Goal: Task Accomplishment & Management: Manage account settings

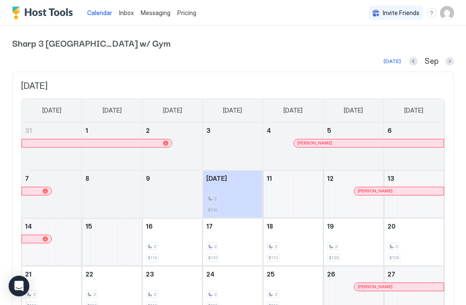
click at [160, 17] on link "Messaging" at bounding box center [156, 12] width 30 height 9
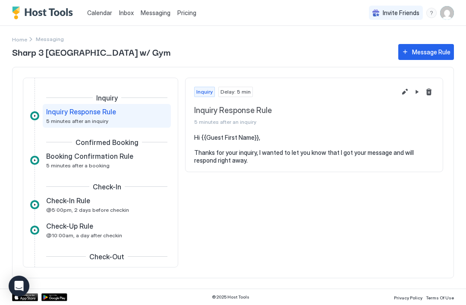
click at [4, 302] on div "© 2025 Host Tools Privacy Policy Terms Of Use" at bounding box center [233, 297] width 466 height 16
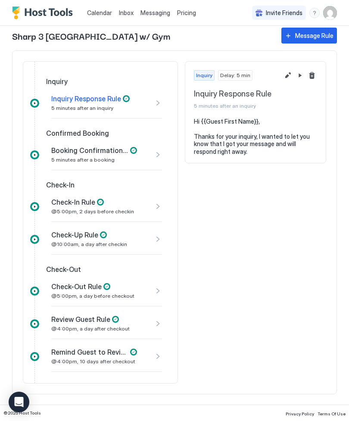
click at [137, 304] on div "Review Guest Rule @4:00pm, a day after checkout" at bounding box center [98, 323] width 95 height 17
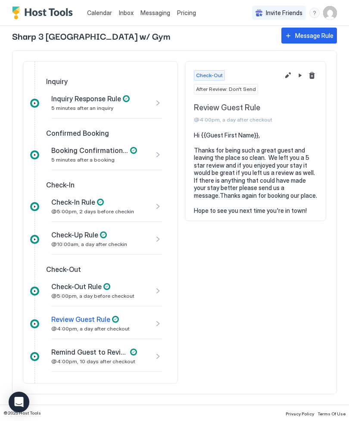
click at [157, 304] on div "Review Guest Rule @4:00pm, a day after checkout" at bounding box center [106, 323] width 111 height 31
click at [36, 304] on div at bounding box center [34, 324] width 9 height 9
click at [66, 296] on span "@5:00pm, a day before checkout" at bounding box center [92, 296] width 83 height 6
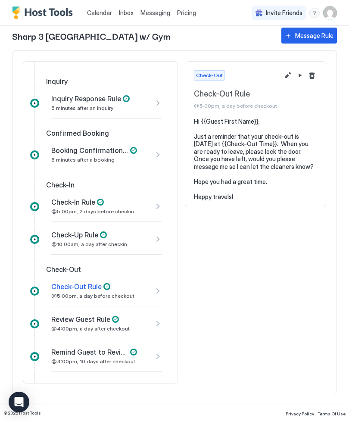
click at [187, 9] on span "Pricing" at bounding box center [186, 13] width 19 height 8
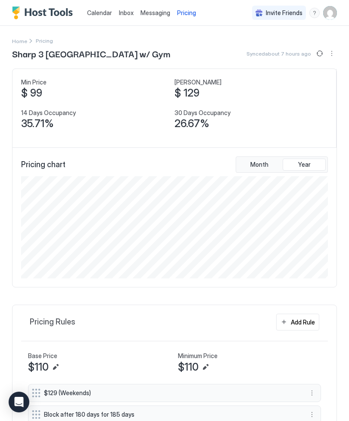
click at [329, 9] on img "User profile" at bounding box center [330, 13] width 14 height 14
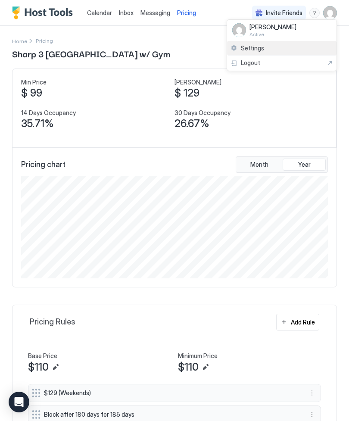
click at [252, 48] on span "Settings" at bounding box center [252, 48] width 23 height 8
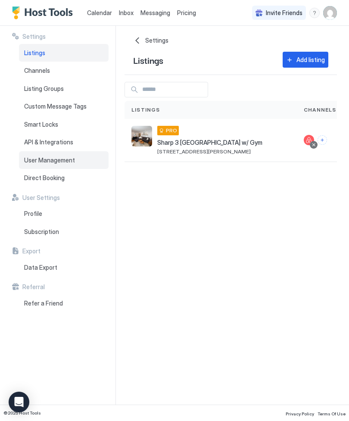
click at [37, 157] on span "User Management" at bounding box center [49, 161] width 51 height 8
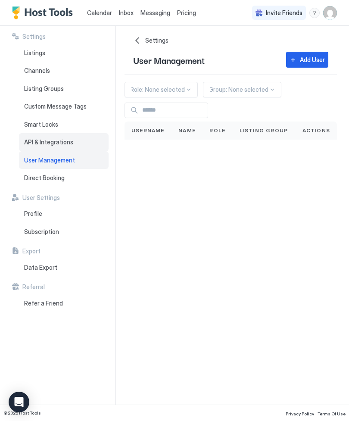
click at [35, 141] on span "API & Integrations" at bounding box center [48, 142] width 49 height 8
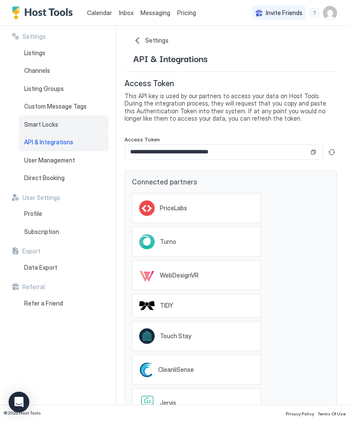
click at [31, 124] on span "Smart Locks" at bounding box center [41, 125] width 34 height 8
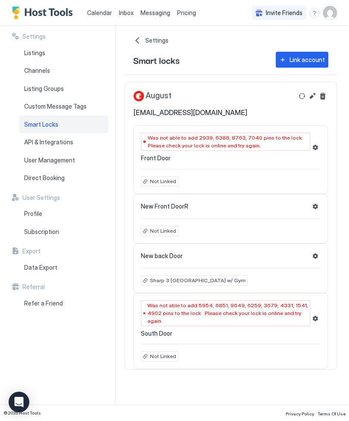
click at [313, 147] on button "Settings" at bounding box center [316, 147] width 10 height 10
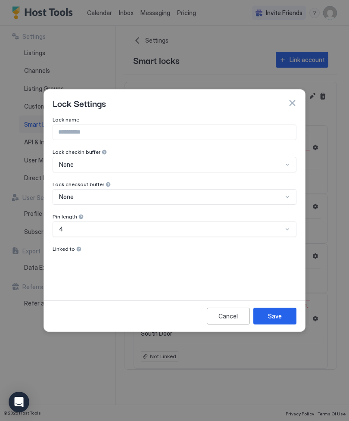
click at [285, 102] on div "Lock Settings" at bounding box center [175, 103] width 244 height 13
click at [295, 103] on button "button" at bounding box center [292, 103] width 9 height 9
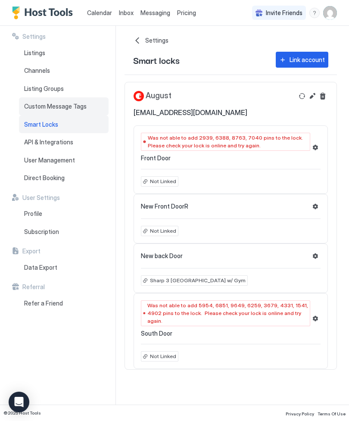
click at [42, 106] on span "Custom Message Tags" at bounding box center [55, 107] width 63 height 8
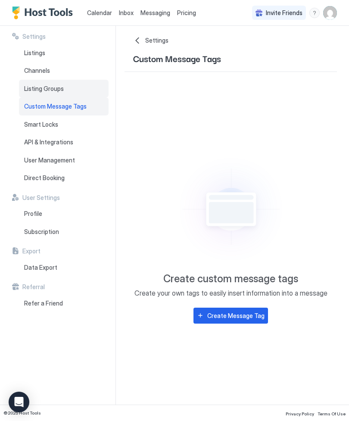
click at [41, 88] on span "Listing Groups" at bounding box center [44, 89] width 40 height 8
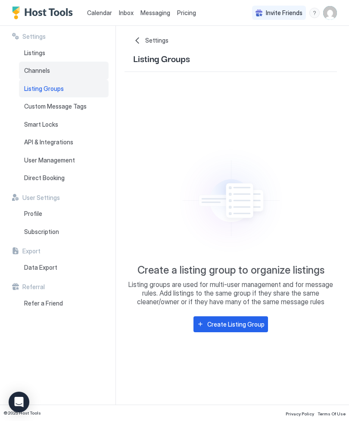
click at [38, 72] on span "Channels" at bounding box center [37, 71] width 26 height 8
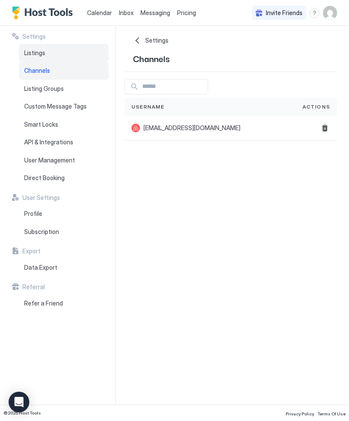
click at [37, 51] on span "Listings" at bounding box center [34, 53] width 21 height 8
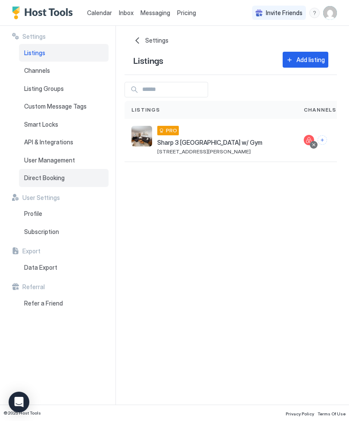
click at [41, 176] on span "Direct Booking" at bounding box center [44, 178] width 41 height 8
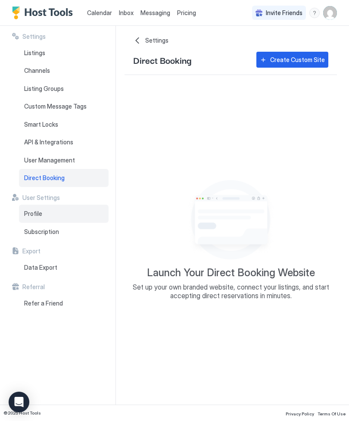
click at [30, 211] on span "Profile" at bounding box center [33, 214] width 18 height 8
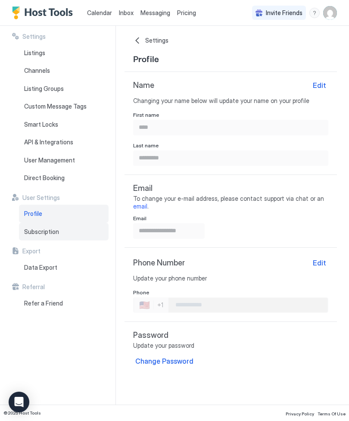
click at [39, 231] on span "Subscription" at bounding box center [41, 232] width 35 height 8
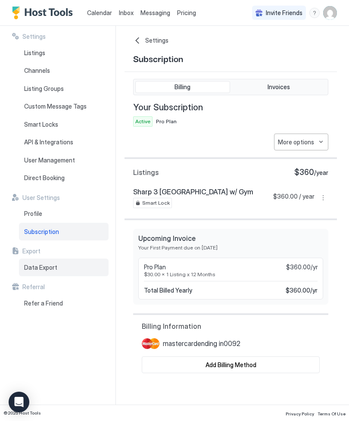
click at [30, 264] on span "Data Export" at bounding box center [40, 268] width 33 height 8
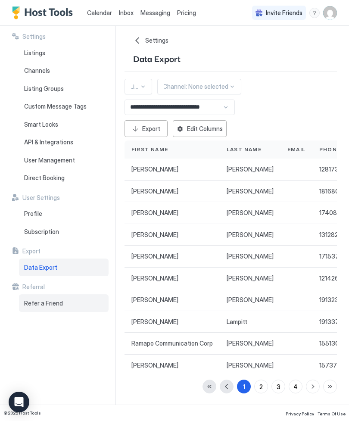
click at [36, 300] on span "Refer a Friend" at bounding box center [43, 304] width 39 height 8
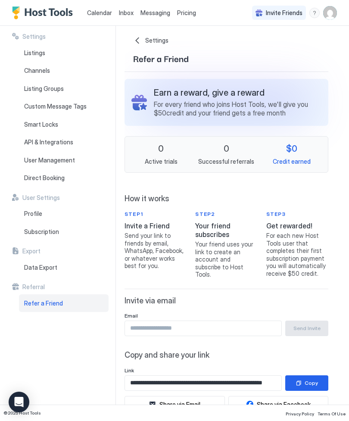
click at [21, 304] on icon "Open Intercom Messenger" at bounding box center [19, 402] width 9 height 10
click at [96, 9] on span "Calendar" at bounding box center [99, 12] width 25 height 7
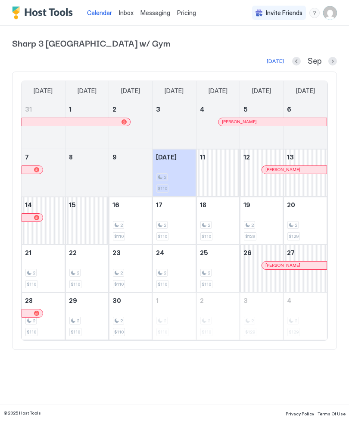
click at [132, 11] on span "Inbox" at bounding box center [126, 12] width 15 height 7
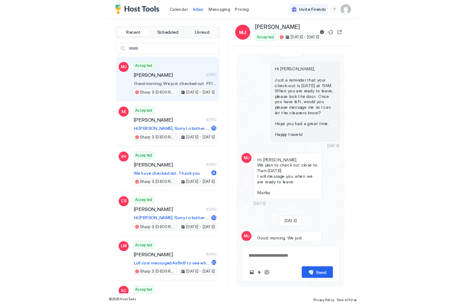
scroll to position [1488, 0]
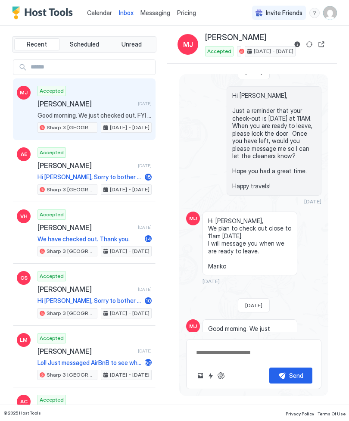
click at [82, 43] on span "Scheduled" at bounding box center [84, 45] width 29 height 8
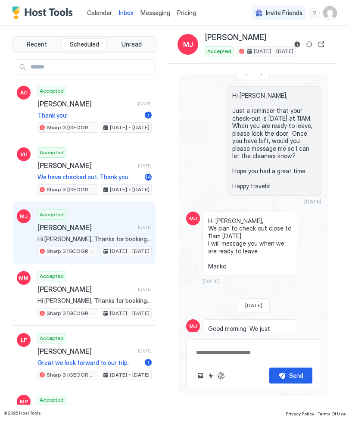
type textarea "*"
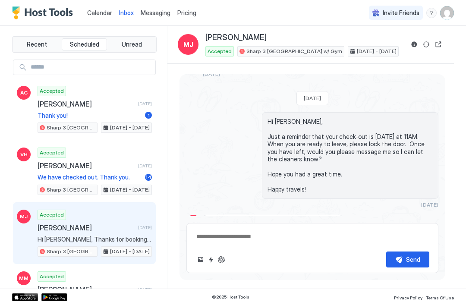
click at [25, 13] on img "Host Tools Logo" at bounding box center [44, 12] width 65 height 13
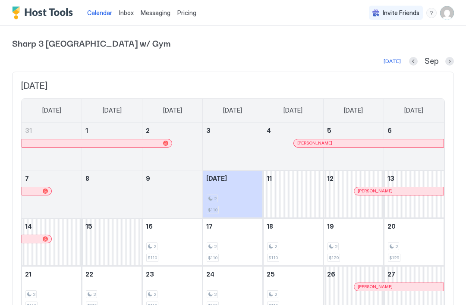
click at [14, 16] on img "Host Tools Logo" at bounding box center [44, 12] width 65 height 13
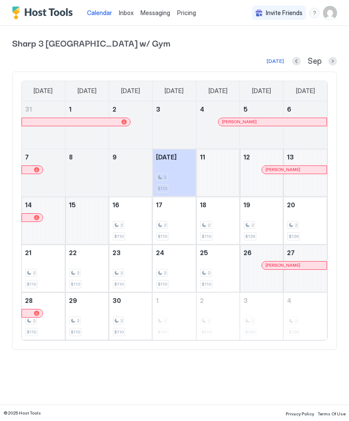
click at [275, 304] on div "Calendar Inbox Messaging Pricing Invite Friends [PERSON_NAME] 3 BR Near [GEOGRA…" at bounding box center [174, 210] width 349 height 421
click at [314, 12] on div "menu" at bounding box center [315, 13] width 10 height 10
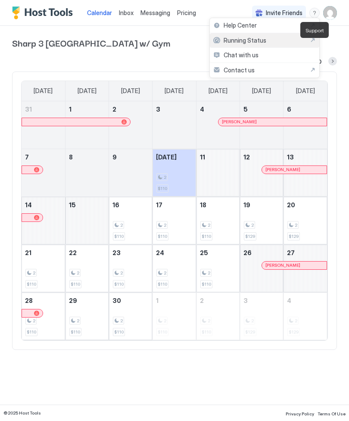
click at [257, 41] on span "Running Status" at bounding box center [245, 41] width 43 height 8
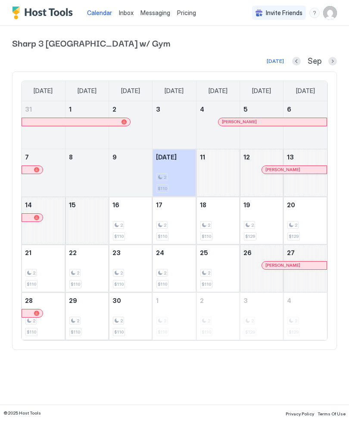
click at [25, 304] on span "© 2025 Host Tools" at bounding box center [22, 414] width 38 height 6
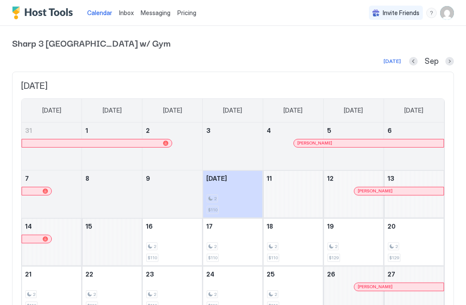
click at [155, 15] on span "Messaging" at bounding box center [156, 12] width 30 height 7
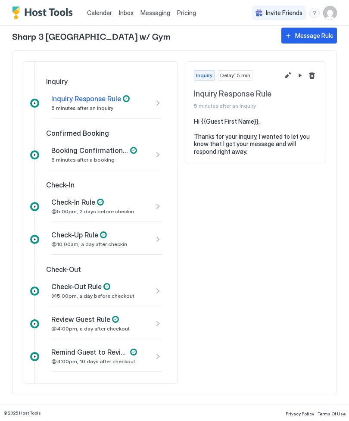
click at [160, 304] on div "Review Guest Rule @4:00pm, a day after checkout" at bounding box center [106, 323] width 111 height 31
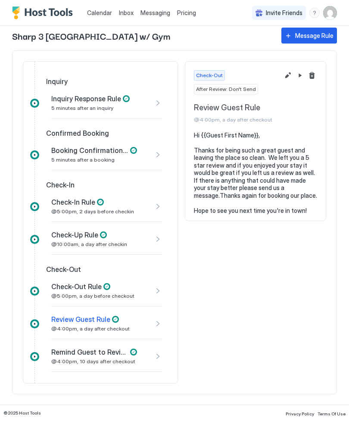
click at [76, 304] on span "@4:00pm, 10 days after checkout" at bounding box center [93, 361] width 84 height 6
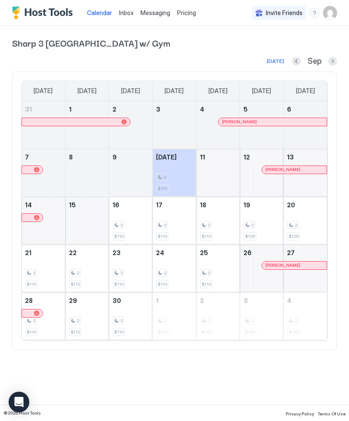
click at [128, 15] on span "Inbox" at bounding box center [126, 12] width 15 height 7
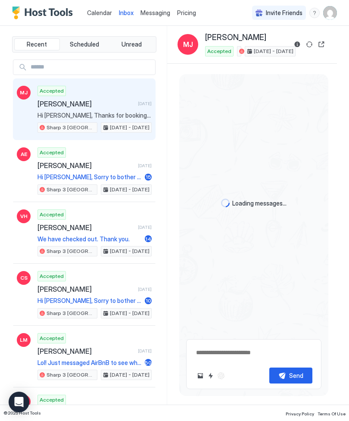
type textarea "*"
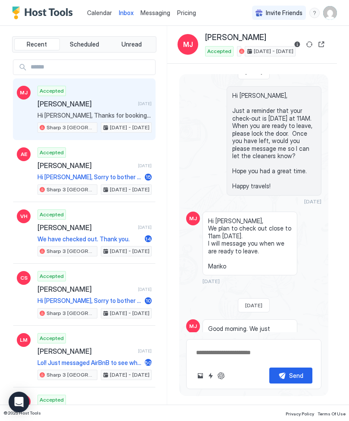
click at [151, 12] on span "Messaging" at bounding box center [156, 12] width 30 height 7
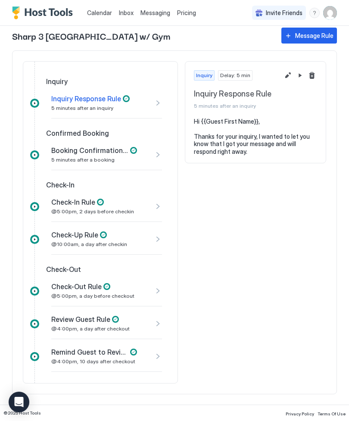
click at [157, 15] on span "Messaging" at bounding box center [156, 12] width 30 height 7
click at [182, 11] on span "Pricing" at bounding box center [186, 13] width 19 height 8
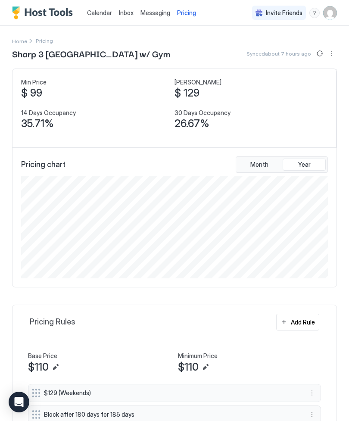
click at [40, 11] on img "Host Tools Logo" at bounding box center [44, 12] width 65 height 13
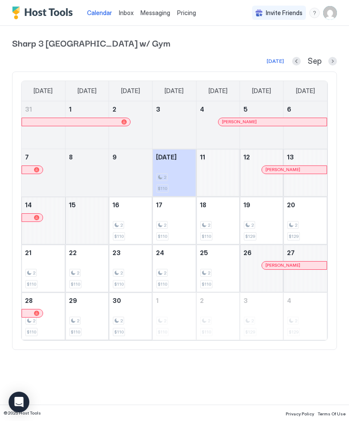
click at [274, 58] on div "[DATE]" at bounding box center [275, 61] width 17 height 8
click at [317, 63] on span "Sep" at bounding box center [315, 61] width 14 height 10
click at [333, 15] on img "User profile" at bounding box center [330, 13] width 14 height 14
click at [321, 418] on div at bounding box center [174, 210] width 349 height 421
click at [19, 404] on icon "Open Intercom Messenger" at bounding box center [19, 402] width 9 height 10
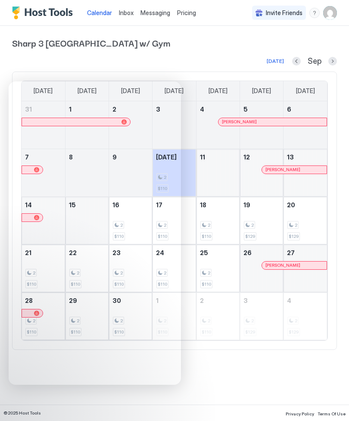
click at [274, 374] on div "Calendar Inbox Messaging Pricing Invite Friends [PERSON_NAME] 3 BR Near [GEOGRA…" at bounding box center [174, 210] width 349 height 421
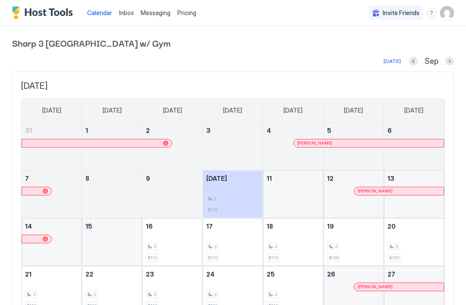
click at [50, 44] on span "Sharp 3 [GEOGRAPHIC_DATA] w/ Gym" at bounding box center [233, 42] width 442 height 13
click at [0, 17] on html "Calendar Inbox Messaging Pricing Invite Friends [PERSON_NAME] 3 BR Near [GEOGRA…" at bounding box center [233, 152] width 466 height 305
click at [19, 16] on img "Host Tools Logo" at bounding box center [44, 12] width 65 height 13
click at [349, 16] on div "menu" at bounding box center [431, 13] width 10 height 10
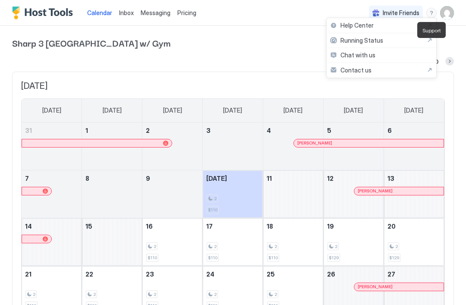
click at [349, 16] on div at bounding box center [233, 152] width 466 height 305
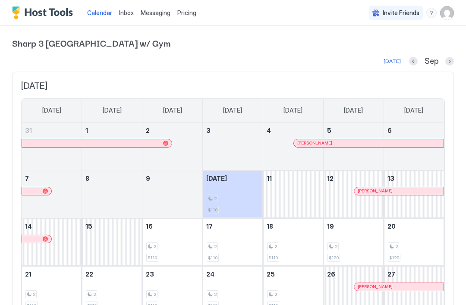
click at [349, 19] on img "User profile" at bounding box center [447, 13] width 14 height 14
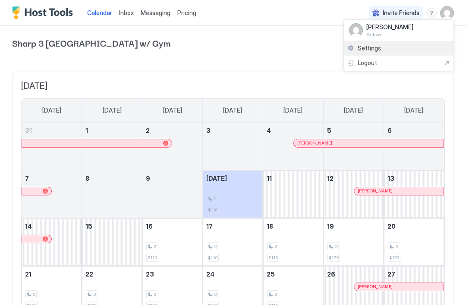
click at [349, 50] on span "Settings" at bounding box center [369, 48] width 23 height 8
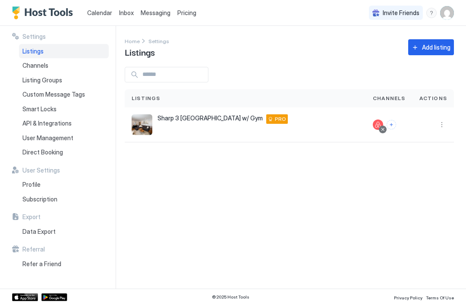
click at [286, 123] on div "PRO" at bounding box center [277, 118] width 22 height 9
click at [162, 122] on div "Sharp 3 [GEOGRAPHIC_DATA] w/ Gym [STREET_ADDRESS][PERSON_NAME] PRO" at bounding box center [222, 118] width 130 height 9
click at [26, 148] on span "Direct Booking" at bounding box center [42, 152] width 41 height 8
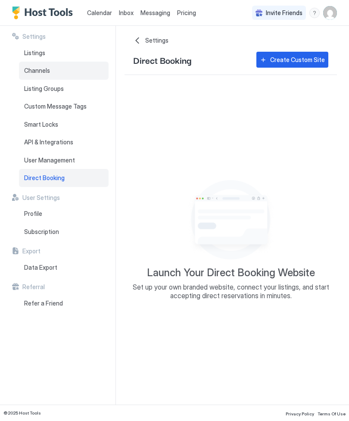
click at [37, 74] on div "Channels" at bounding box center [64, 71] width 90 height 18
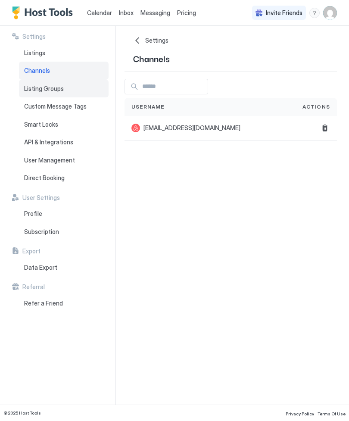
click at [43, 87] on span "Listing Groups" at bounding box center [44, 89] width 40 height 8
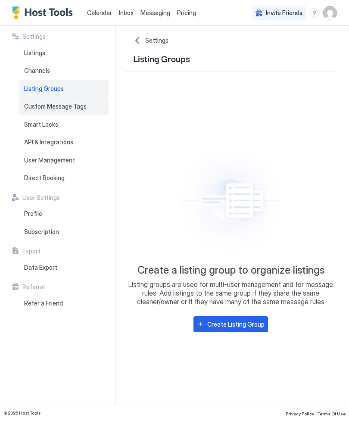
click at [41, 111] on div "Custom Message Tags" at bounding box center [64, 106] width 90 height 18
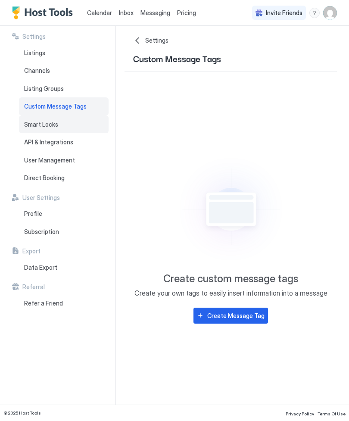
click at [43, 127] on div "Smart Locks" at bounding box center [64, 125] width 90 height 18
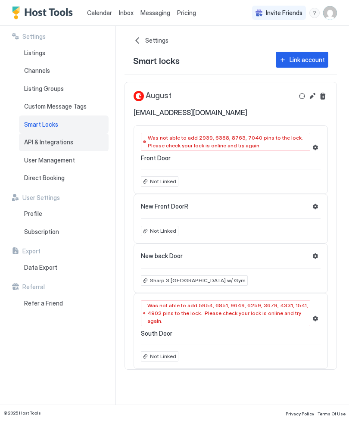
click at [43, 143] on span "API & Integrations" at bounding box center [48, 142] width 49 height 8
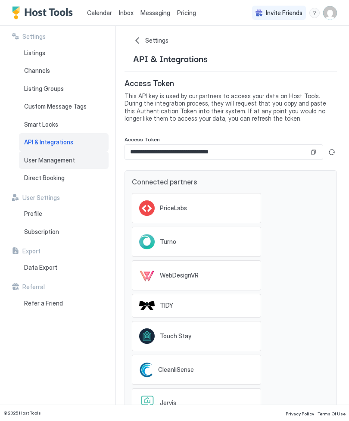
click at [48, 162] on span "User Management" at bounding box center [49, 161] width 51 height 8
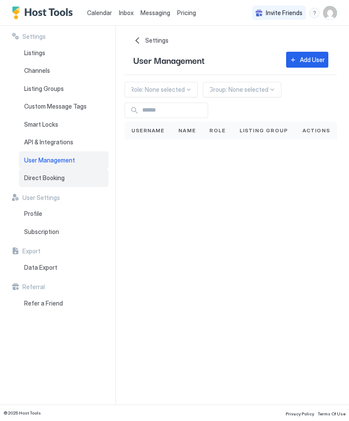
click at [39, 177] on span "Direct Booking" at bounding box center [44, 178] width 41 height 8
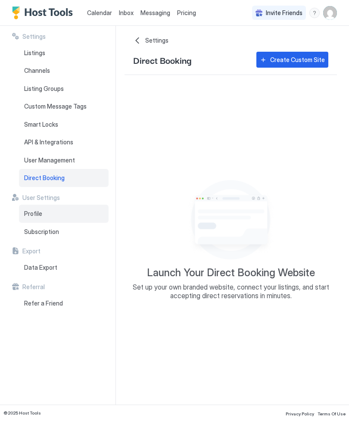
click at [32, 216] on div "Profile" at bounding box center [64, 214] width 90 height 18
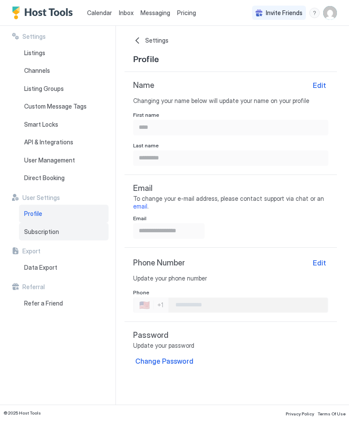
click at [43, 231] on span "Subscription" at bounding box center [41, 232] width 35 height 8
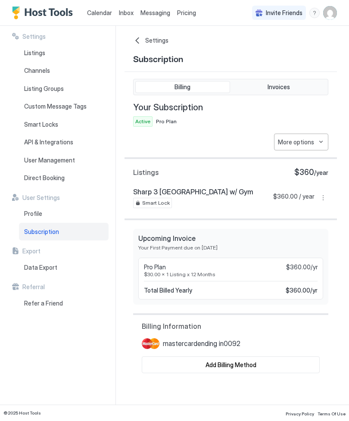
click at [19, 36] on div "Settings" at bounding box center [60, 37] width 97 height 8
click at [46, 44] on div "Listings" at bounding box center [64, 53] width 90 height 18
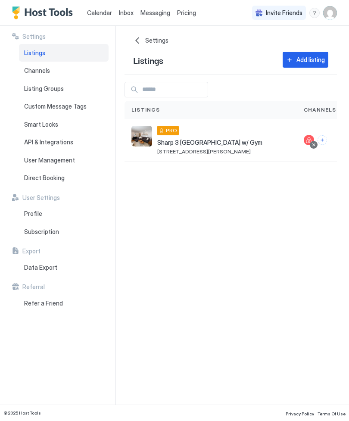
click at [29, 34] on span "Settings" at bounding box center [33, 37] width 23 height 8
click at [42, 205] on div "Profile" at bounding box center [64, 214] width 90 height 18
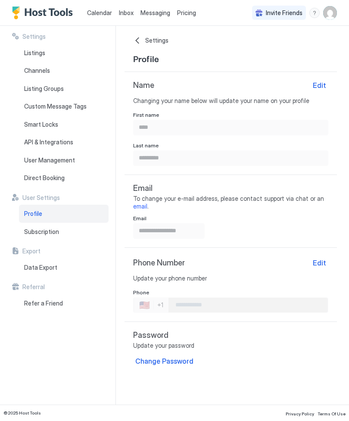
click at [156, 14] on span "Messaging" at bounding box center [156, 12] width 30 height 7
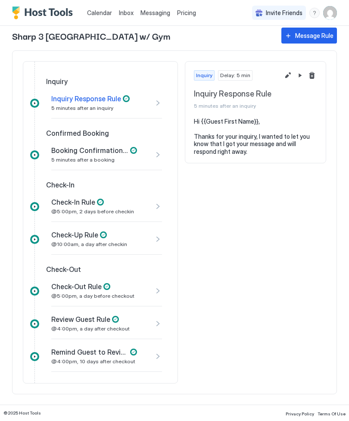
click at [76, 150] on span "Booking Confirmation Rule" at bounding box center [89, 150] width 77 height 9
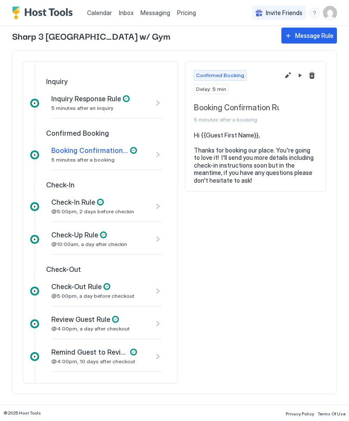
click at [71, 203] on span "Check-In Rule" at bounding box center [73, 202] width 44 height 9
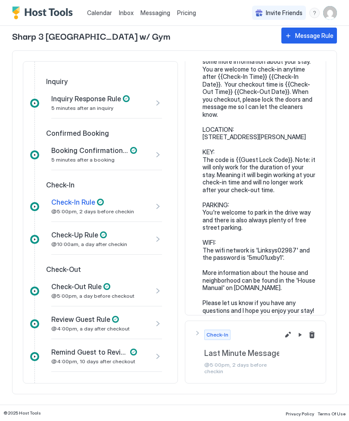
scroll to position [88, 0]
click at [71, 238] on span "Check-Up Rule" at bounding box center [74, 235] width 47 height 9
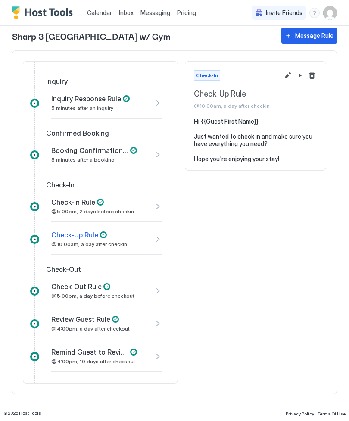
click at [59, 271] on span "Check-Out" at bounding box center [63, 269] width 35 height 9
click at [62, 270] on span "Check-Out" at bounding box center [63, 269] width 35 height 9
click at [69, 288] on span "Check-Out Rule" at bounding box center [76, 286] width 50 height 9
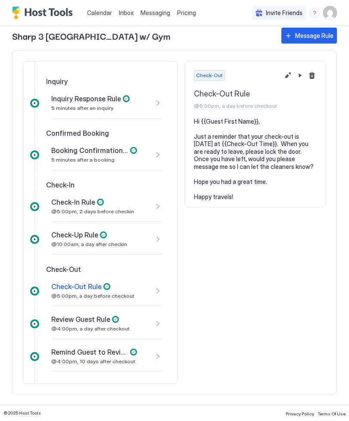
click at [83, 323] on span "Review Guest Rule" at bounding box center [80, 319] width 59 height 9
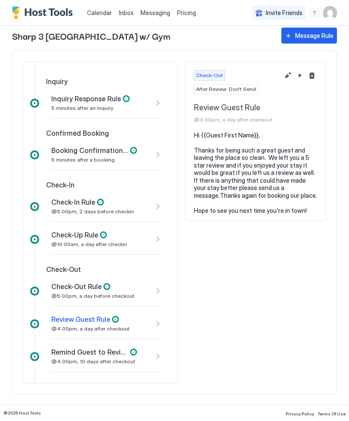
click at [79, 354] on span "Remind Guest to Review Rule" at bounding box center [89, 352] width 77 height 9
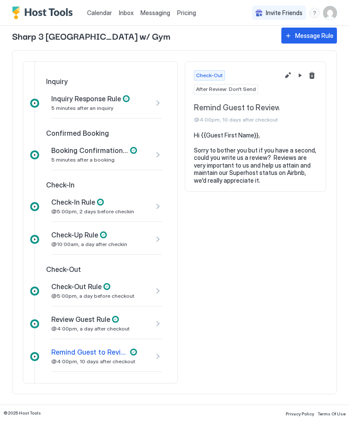
click at [155, 356] on div "Remind Guest to Review Rule @4:00pm, 10 days after checkout" at bounding box center [106, 356] width 111 height 31
click at [300, 33] on div "Message Rule" at bounding box center [314, 35] width 38 height 9
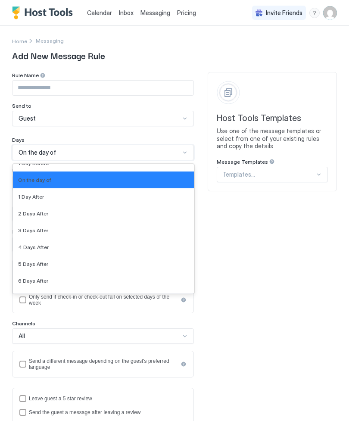
scroll to position [1371, 0]
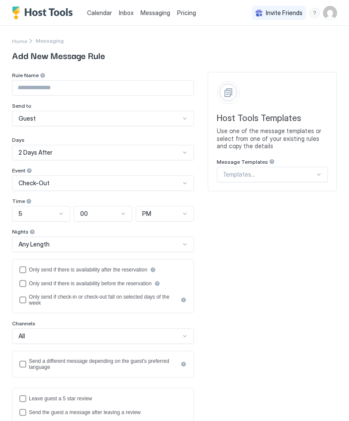
click at [47, 88] on input "Input Field" at bounding box center [103, 88] width 181 height 15
type input "**********"
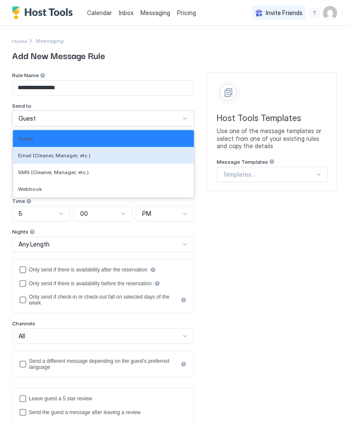
click at [48, 155] on span "Email (Cleaner, Manager, etc.)" at bounding box center [54, 155] width 72 height 6
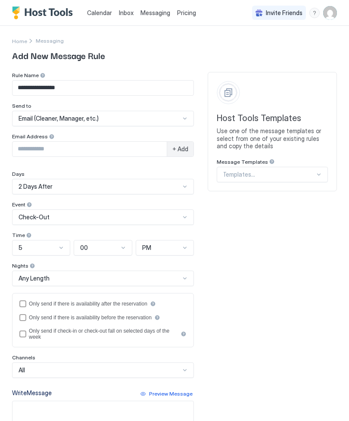
click at [93, 152] on input "Input Field" at bounding box center [90, 149] width 154 height 15
type input "**"
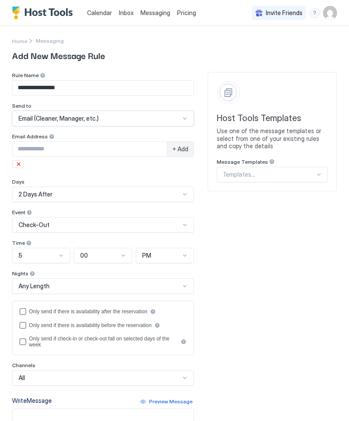
click at [185, 117] on div at bounding box center [185, 118] width 7 height 7
click at [95, 87] on input "**********" at bounding box center [103, 88] width 181 height 15
type input "*"
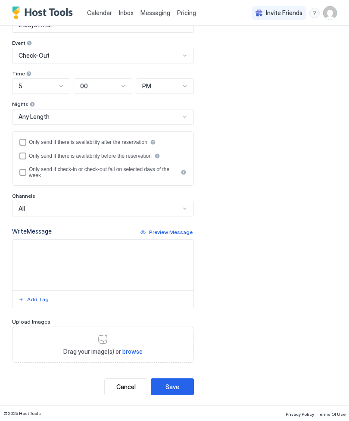
scroll to position [170, 0]
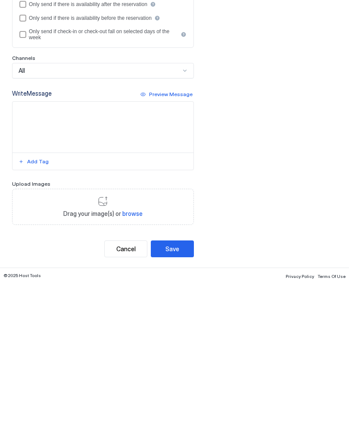
click at [126, 383] on div "Cancel" at bounding box center [125, 387] width 19 height 9
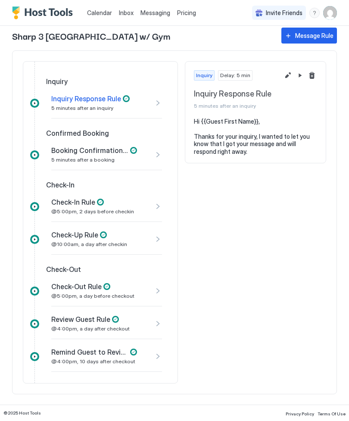
click at [78, 325] on div "Review Guest Rule @4:00pm, a day after checkout" at bounding box center [94, 323] width 86 height 17
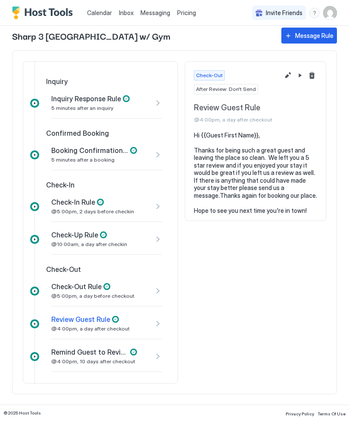
click at [155, 324] on div "Review Guest Rule @4:00pm, a day after checkout" at bounding box center [106, 323] width 111 height 31
click at [31, 327] on div at bounding box center [34, 324] width 9 height 9
click at [205, 78] on span "Check-Out" at bounding box center [209, 76] width 27 height 8
click at [214, 73] on span "Check-Out" at bounding box center [209, 76] width 27 height 8
click at [273, 159] on pre "Hi {{Guest First Name}}, Thanks for being such a great guest and leaving the pl…" at bounding box center [255, 173] width 123 height 83
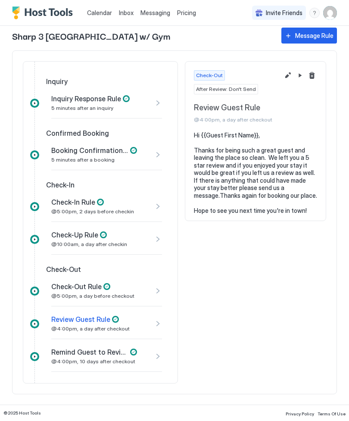
click at [294, 122] on div "Check-Out After Review: Don't Send Review Guest Rule @4:00pm, a day after check…" at bounding box center [255, 97] width 141 height 70
click at [298, 73] on button "Pause Message Rule" at bounding box center [300, 75] width 10 height 10
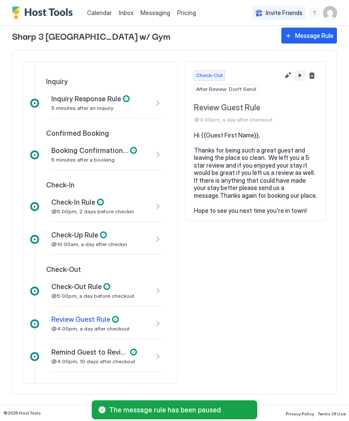
click at [298, 75] on button "Pause Message Rule" at bounding box center [300, 75] width 10 height 10
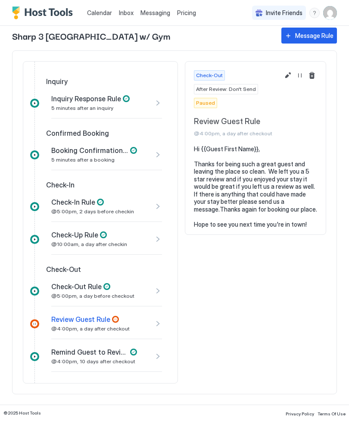
click at [204, 106] on span "Paused" at bounding box center [205, 103] width 19 height 8
click at [302, 78] on button "Resume Message Rule" at bounding box center [300, 75] width 10 height 10
click at [77, 323] on span "Review Guest Rule" at bounding box center [80, 319] width 59 height 9
click at [160, 326] on div "Review Guest Rule @4:00pm, a day after checkout" at bounding box center [106, 323] width 111 height 31
click at [112, 320] on div at bounding box center [115, 319] width 7 height 7
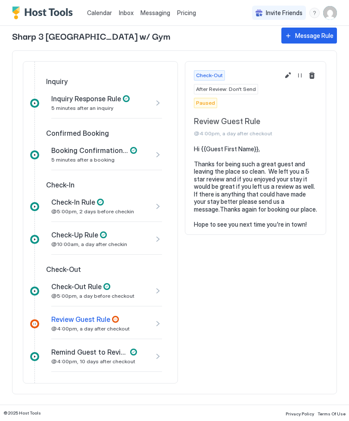
click at [199, 104] on span "Paused" at bounding box center [205, 103] width 19 height 8
click at [301, 78] on button "Resume Message Rule" at bounding box center [300, 75] width 10 height 10
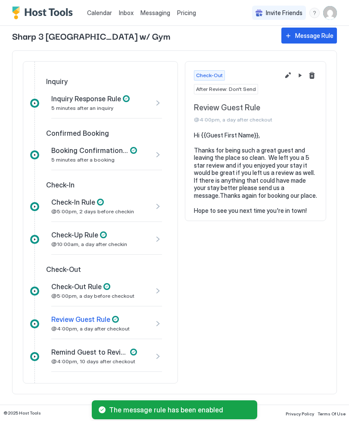
click at [267, 331] on div "Check-Out After Review: Don't Send Review Guest Rule @4:00pm, a day after check…" at bounding box center [255, 222] width 141 height 323
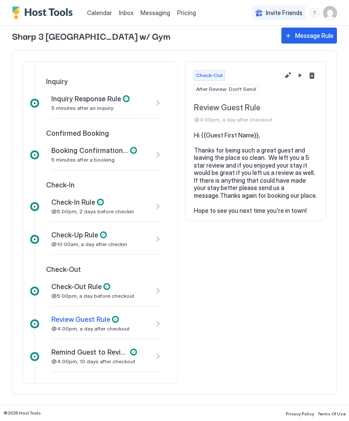
click at [84, 354] on span "Remind Guest to Review Rule" at bounding box center [89, 352] width 77 height 9
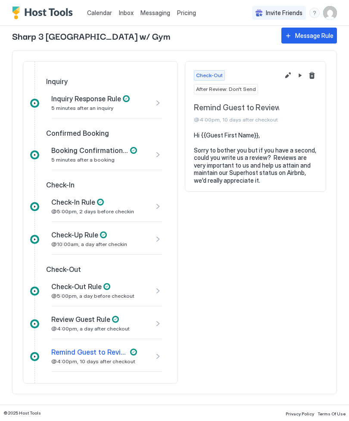
click at [67, 292] on div "Check-Out Rule @5:00pm, a day before checkout" at bounding box center [94, 290] width 86 height 17
